Goal: Transaction & Acquisition: Purchase product/service

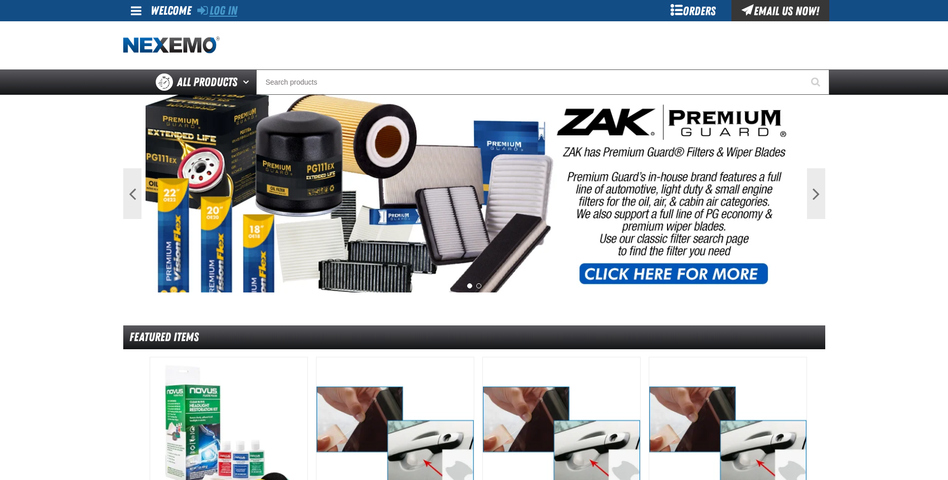
click at [234, 7] on link "Log In" at bounding box center [217, 11] width 40 height 14
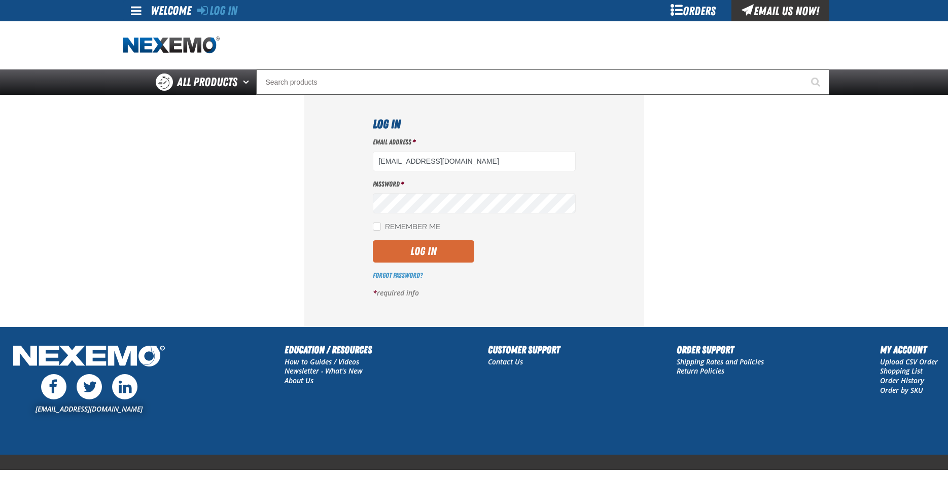
type input "ttaylor@vtaig.com"
click at [430, 251] on button "Log In" at bounding box center [423, 251] width 101 height 22
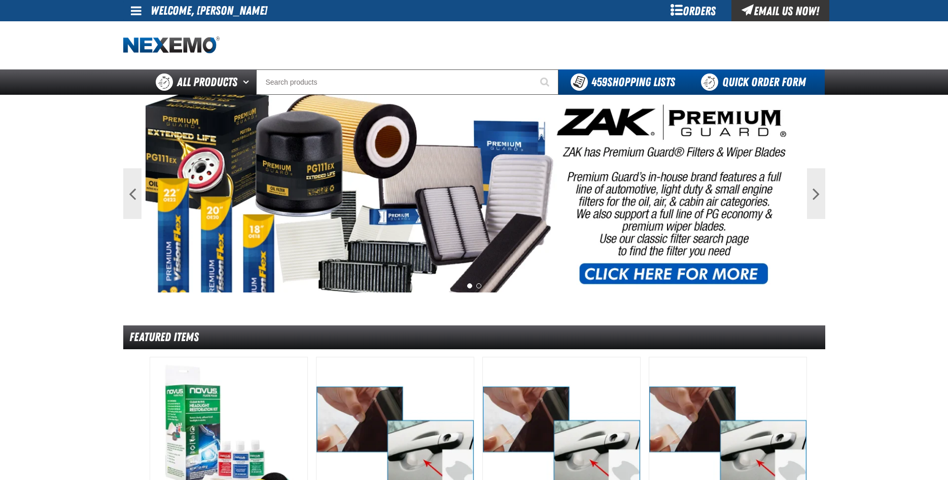
click at [766, 83] on link "Quick Order Form" at bounding box center [755, 82] width 137 height 25
click at [749, 82] on link "Quick Order Form" at bounding box center [755, 82] width 137 height 25
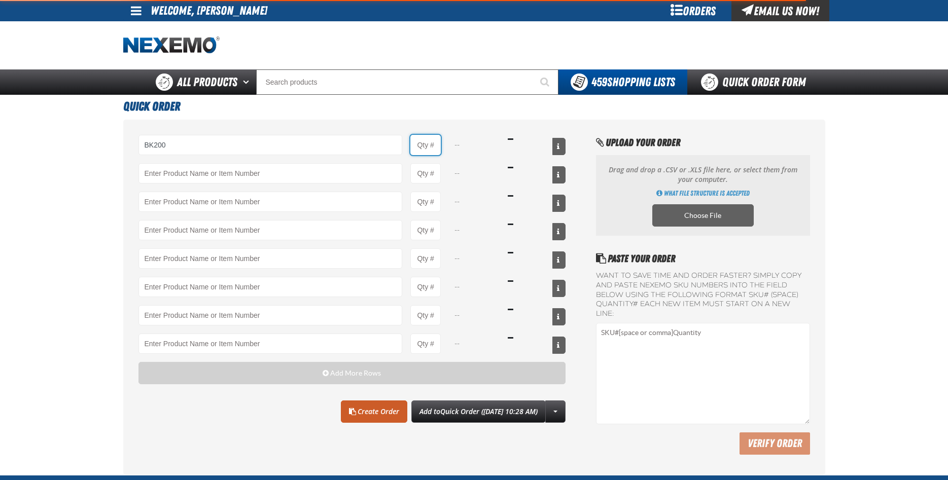
type input "BK200 - DOT 4 Brake Fluid Exchange Formula - 32 Ounce - ZAK Products"
type input "1"
select select "bottle"
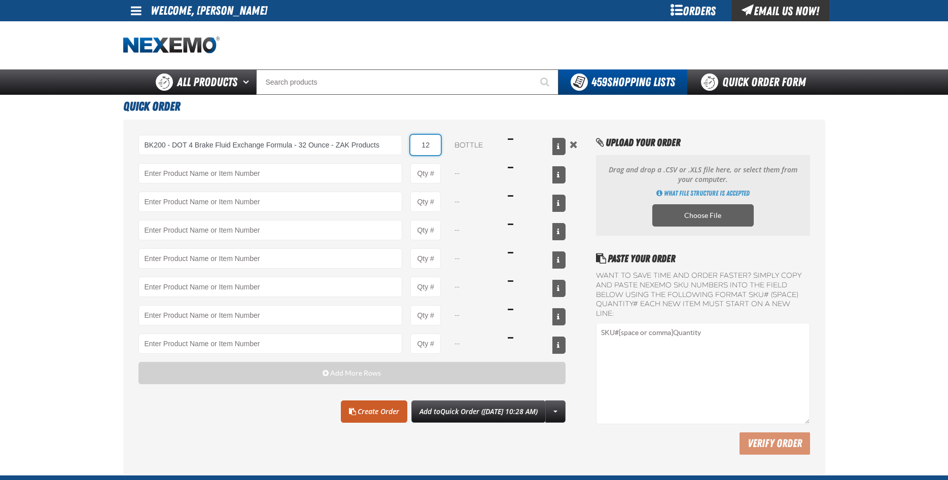
type input "12"
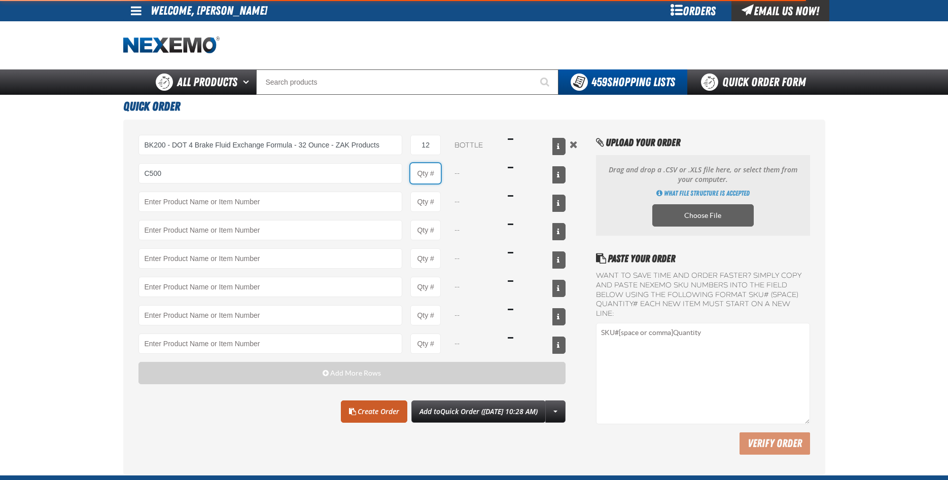
type input "C500 - Synthetic Engine Oil Booster - ZAK Products"
type input "1"
select select "bottle"
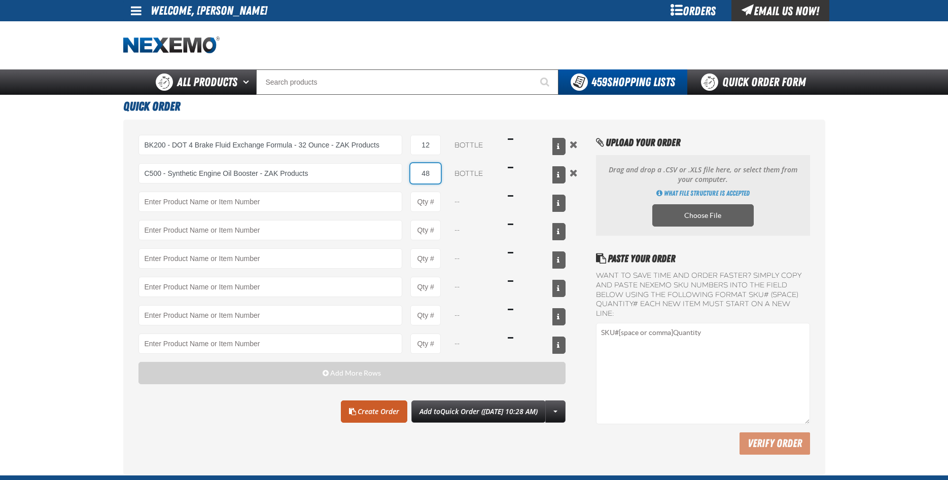
type input "48"
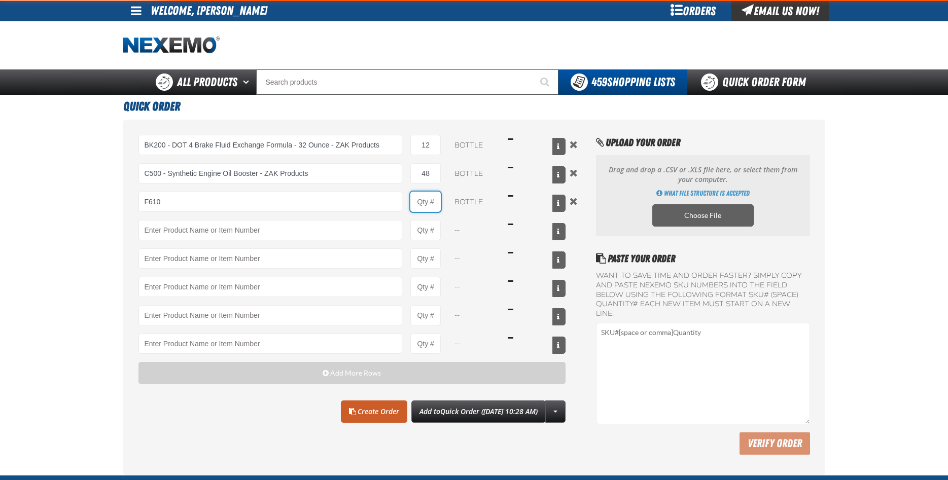
type input "F610 - Z-Tech - ZAK Products"
type input "1"
select select "bottle"
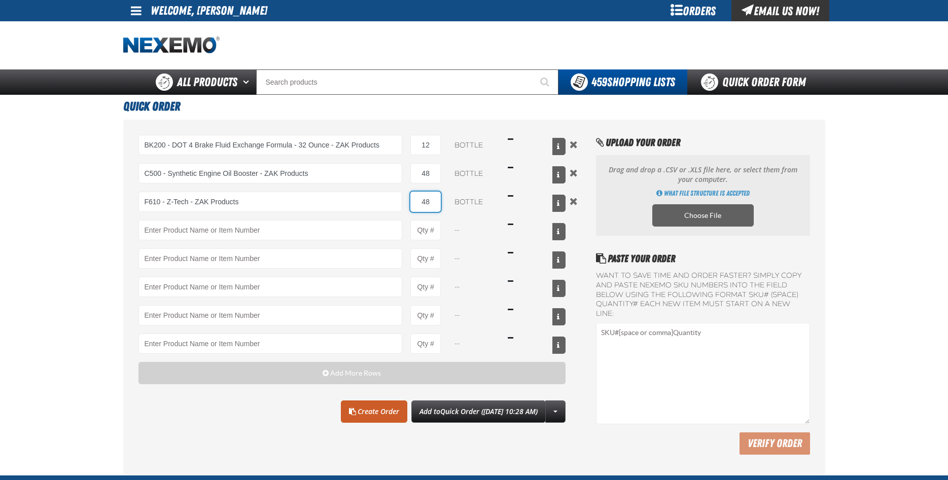
type input "48"
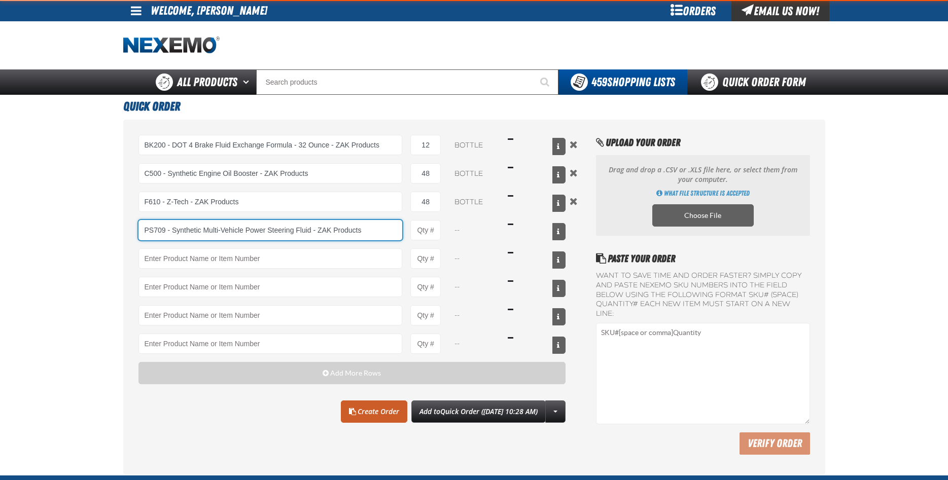
type input "PS709 - Synthetic Multi-Vehicle Power Steering Fluid - ZAK Products"
type input "1"
select select "bottle"
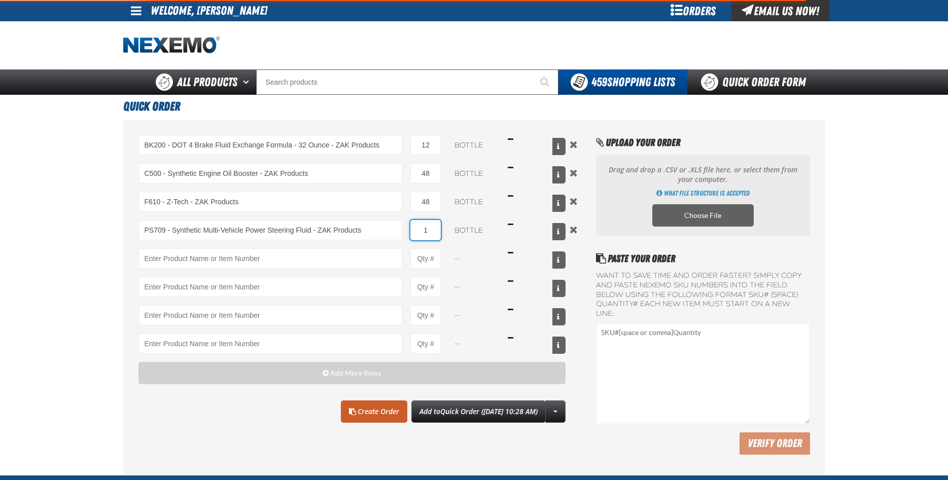
type input "PS709 - Synthetic Multi-Vehicle Power Steering Fluid - ZAK Products"
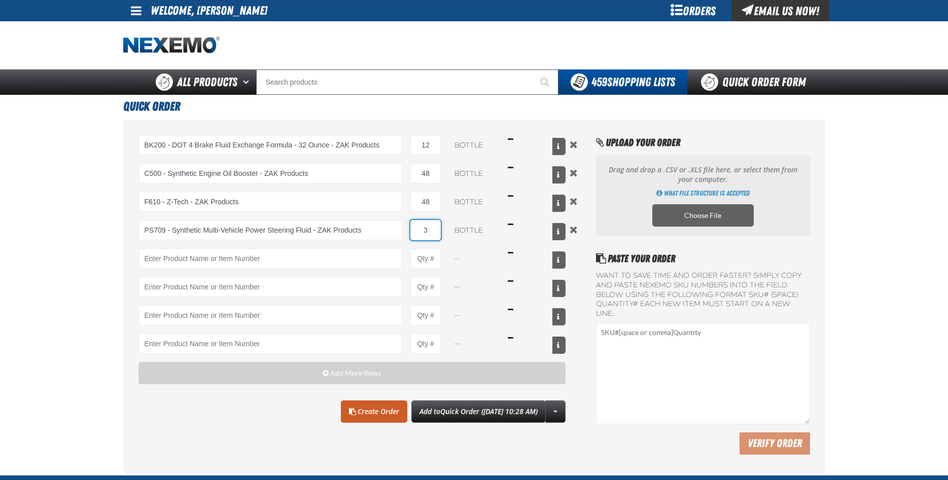
type input "3"
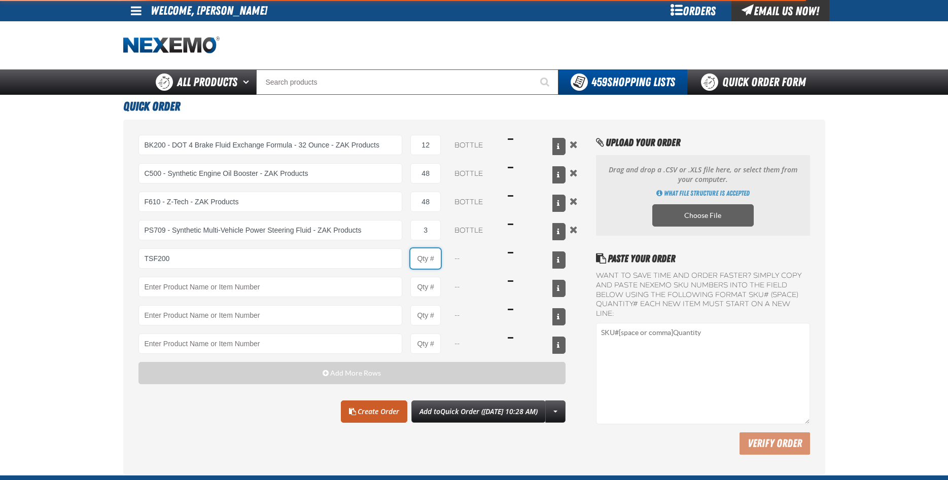
type input "TSF200 - 2-Step GDI Intake Cleaning Service"
type input "1"
select select "kit"
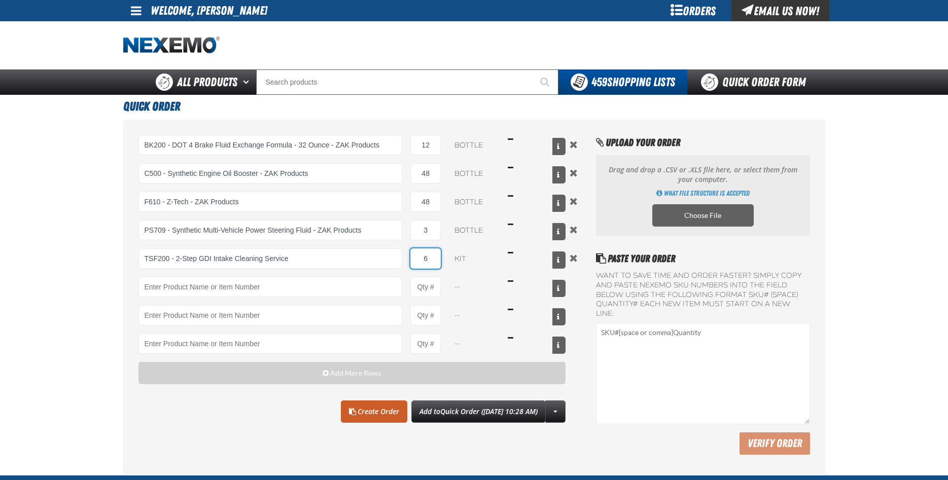
type input "6"
click at [351, 415] on link "Create Order" at bounding box center [374, 412] width 66 height 22
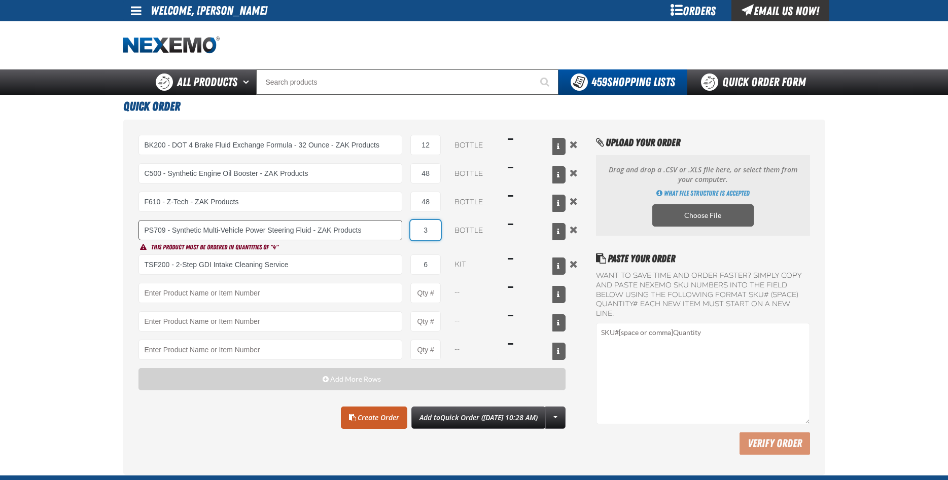
drag, startPoint x: 434, startPoint y: 233, endPoint x: 364, endPoint y: 233, distance: 70.5
click at [410, 231] on input "3" at bounding box center [425, 230] width 30 height 20
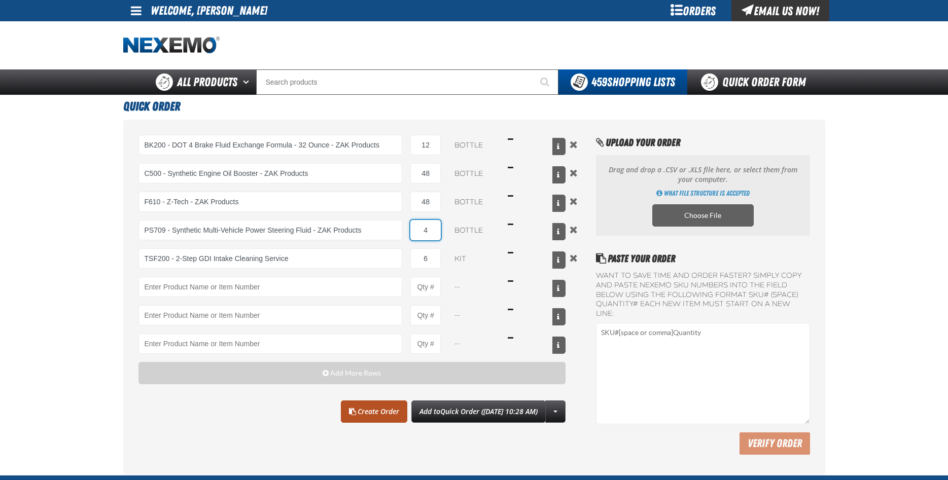
type input "4"
click at [359, 414] on link "Create Order" at bounding box center [374, 412] width 66 height 22
click at [357, 416] on link "Create Order" at bounding box center [374, 412] width 66 height 22
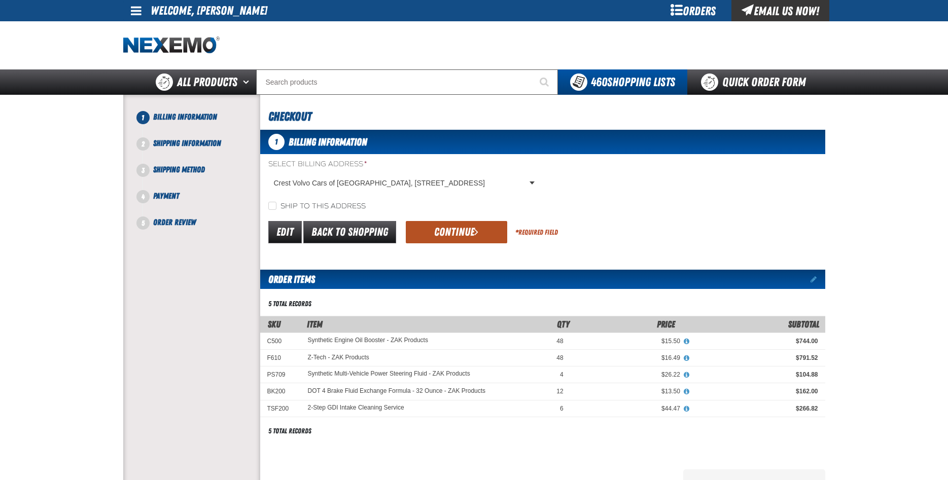
click at [457, 239] on button "Continue" at bounding box center [456, 232] width 101 height 22
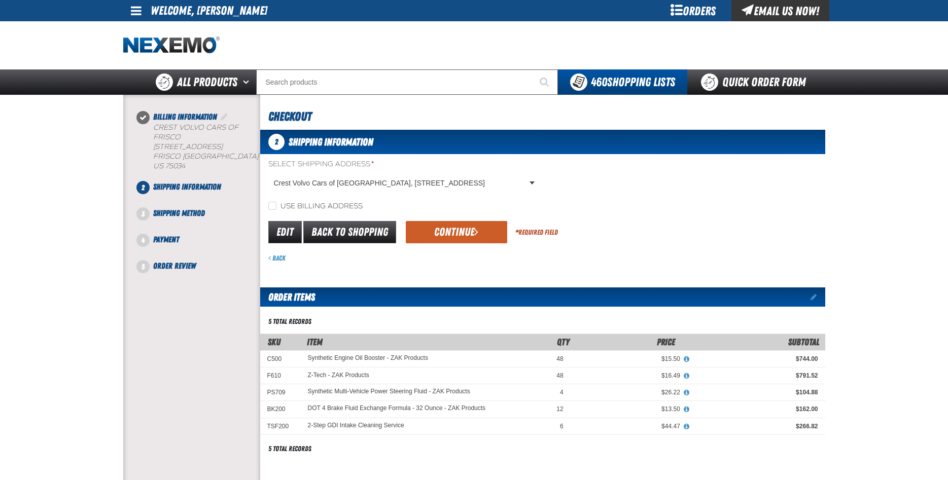
click at [469, 219] on form "Select Shipping Address * Crest Volvo Cars of Frisco, 6020 State Highway 121, F…" at bounding box center [542, 211] width 565 height 104
click at [459, 231] on button "Continue" at bounding box center [456, 232] width 101 height 22
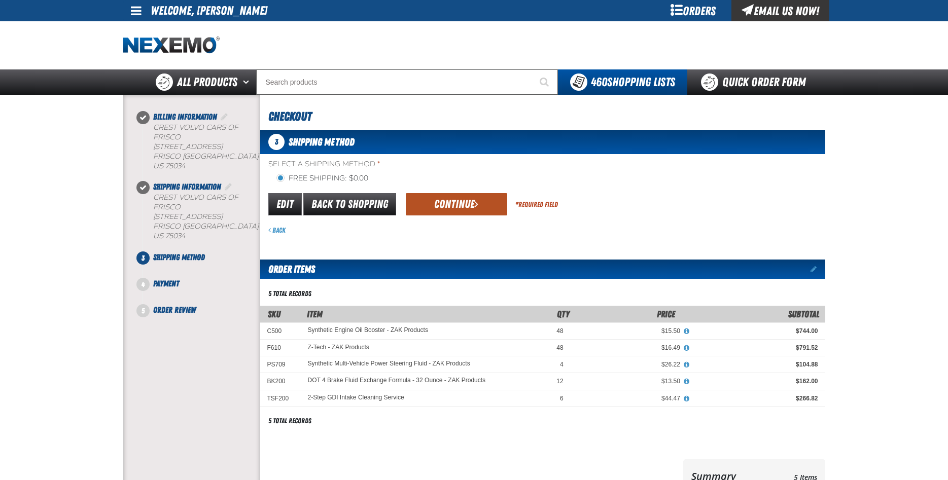
click at [432, 205] on button "Continue" at bounding box center [456, 204] width 101 height 22
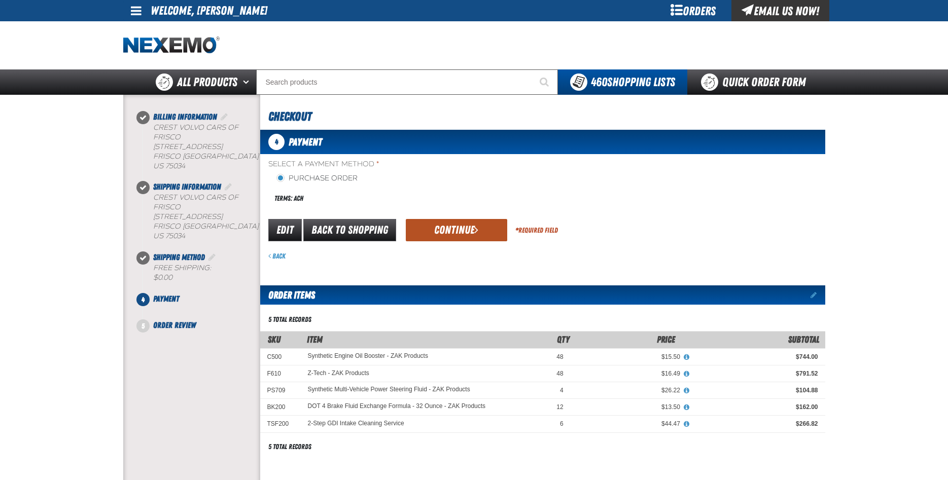
click at [462, 220] on button "Continue" at bounding box center [456, 230] width 101 height 22
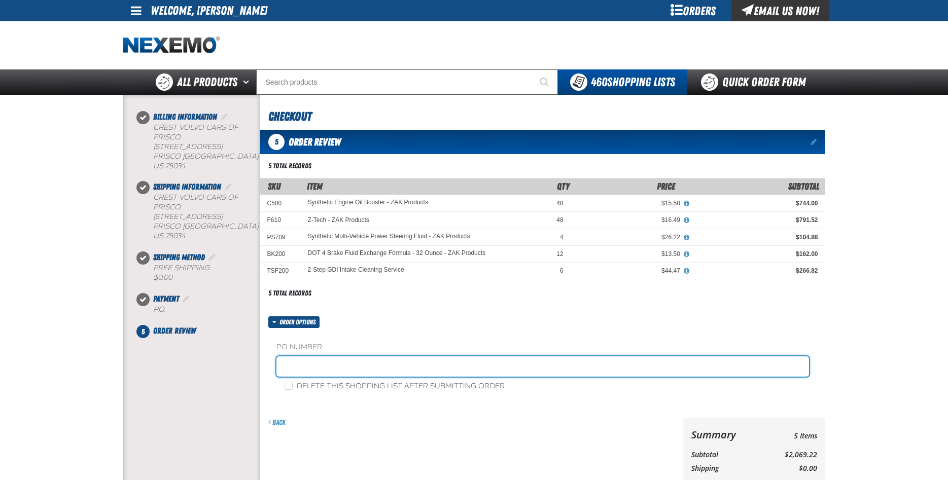
click at [334, 373] on input "text" at bounding box center [542, 367] width 533 height 20
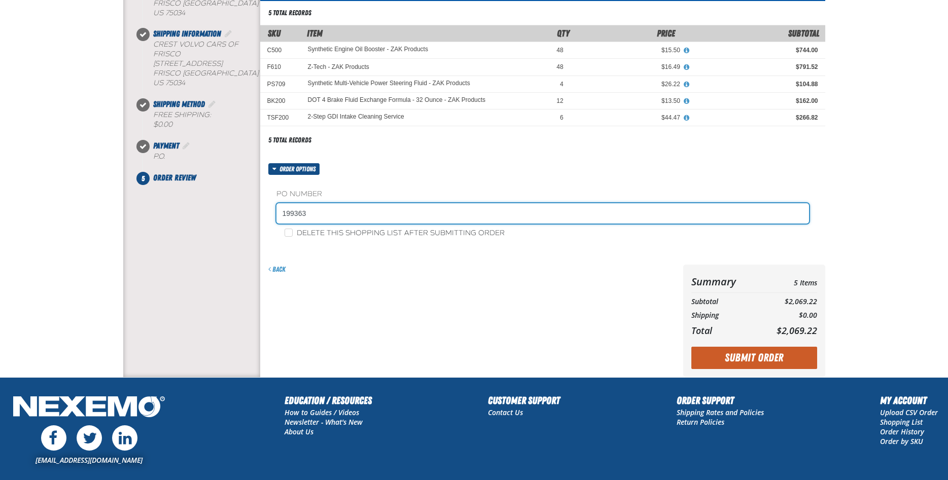
scroll to position [220, 0]
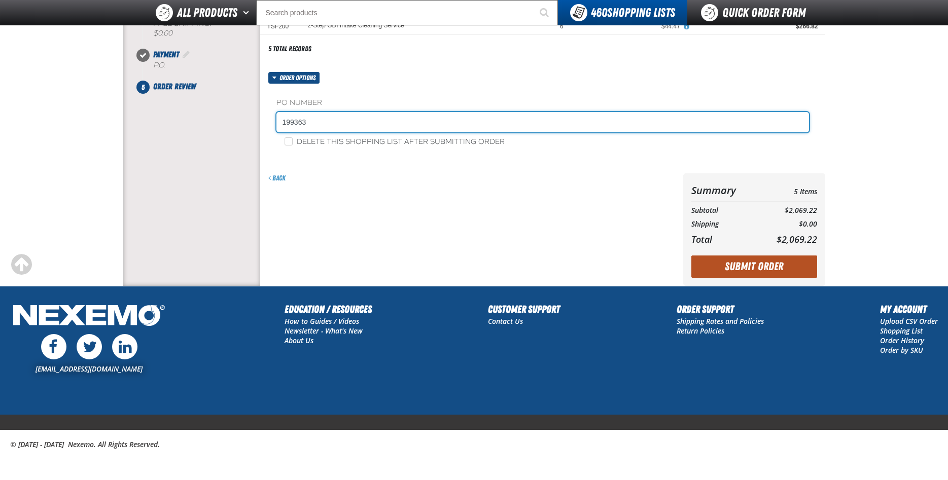
type input "199363"
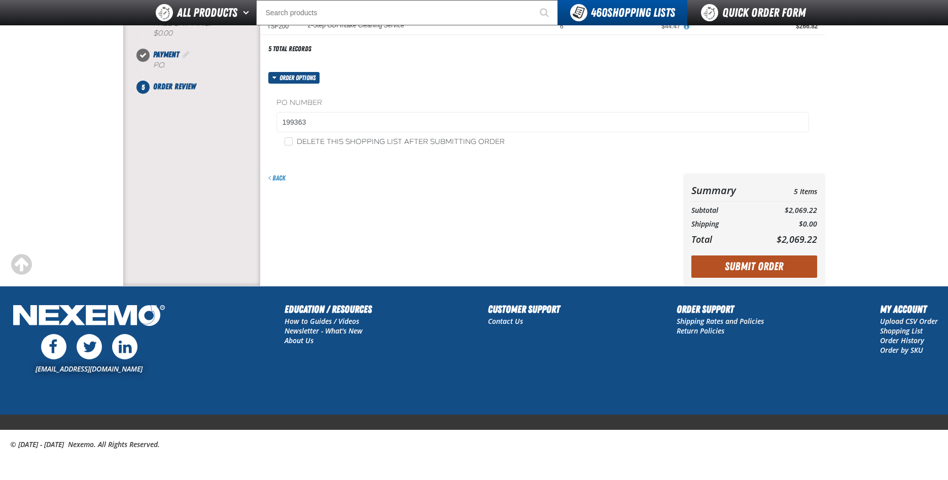
click at [766, 269] on button "Submit Order" at bounding box center [754, 267] width 126 height 22
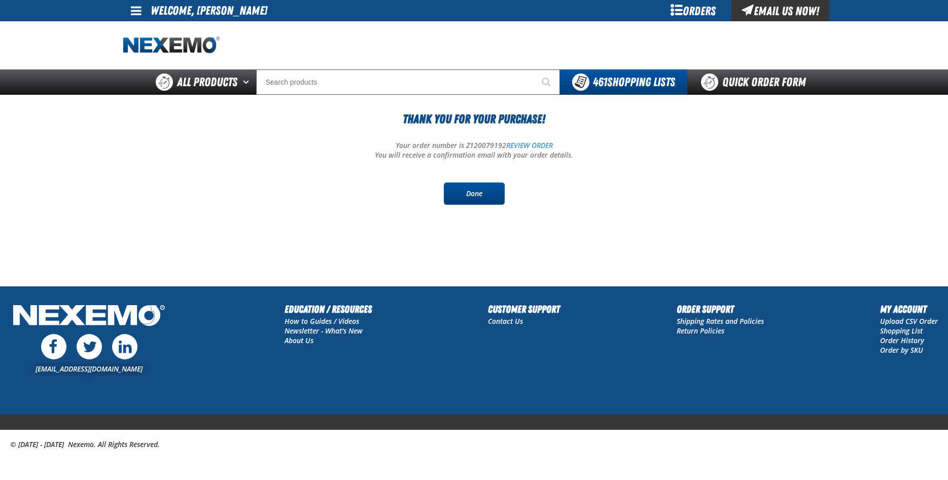
click at [479, 194] on link "Done" at bounding box center [474, 194] width 61 height 22
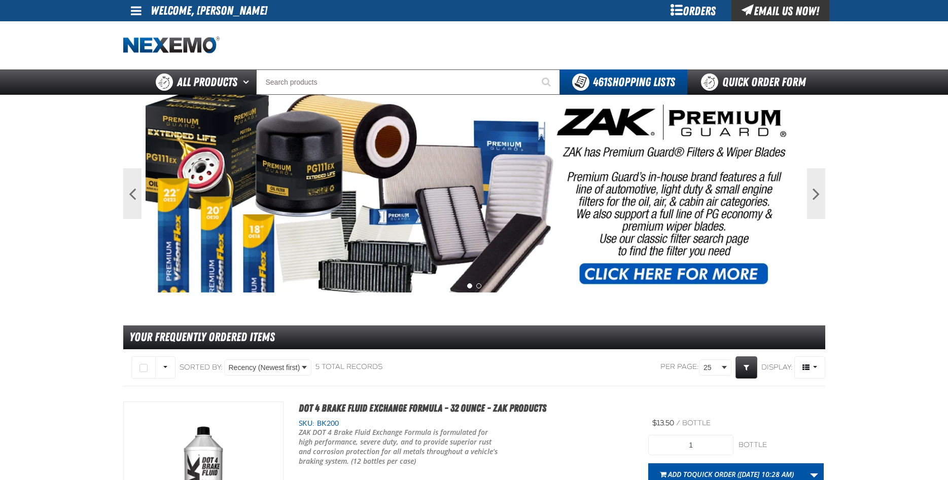
click at [138, 17] on link at bounding box center [136, 10] width 27 height 21
click at [143, 49] on link "Sign Out Sign Out" at bounding box center [145, 50] width 34 height 10
